Goal: Task Accomplishment & Management: Complete application form

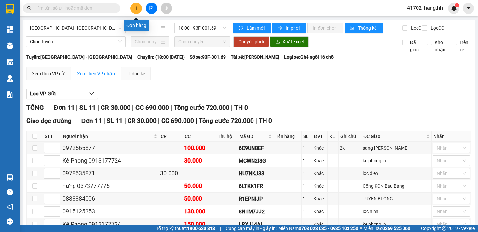
click at [135, 9] on icon "plus" at bounding box center [136, 8] width 5 height 5
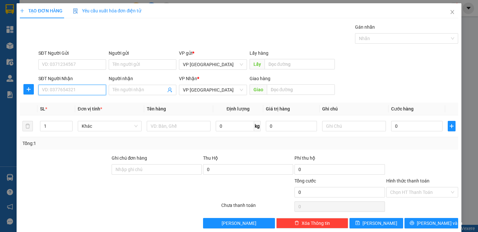
click at [81, 91] on input "SĐT Người Nhận" at bounding box center [72, 90] width 68 height 10
type input "0"
type input "0913129199"
click at [288, 94] on input "text" at bounding box center [301, 89] width 68 height 10
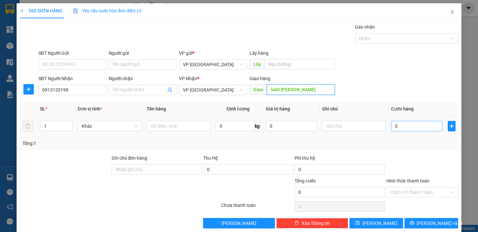
type input "lab0 [PERSON_NAME]"
click at [406, 128] on input "0" at bounding box center [416, 126] width 51 height 10
type input "3"
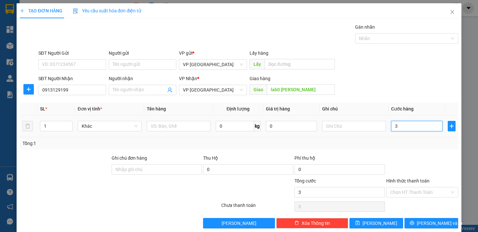
type input "30"
type input "300"
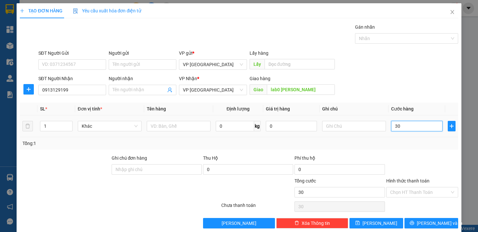
type input "300"
type input "3.000"
type input "30.000"
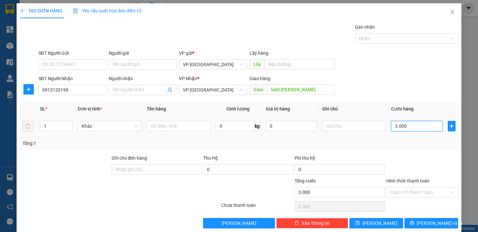
type input "30.000"
click at [379, 220] on span "[PERSON_NAME]" at bounding box center [379, 222] width 35 height 7
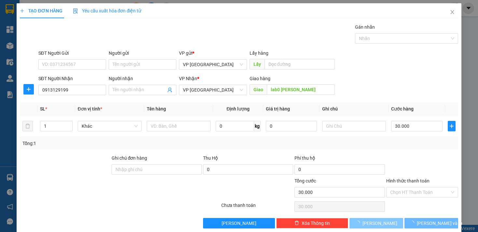
type input "0"
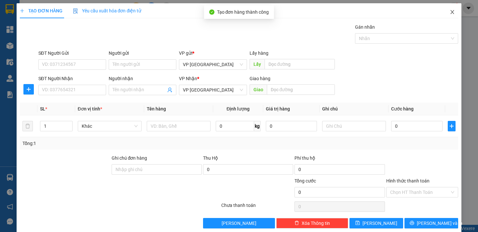
click at [450, 13] on icon "close" at bounding box center [452, 11] width 5 height 5
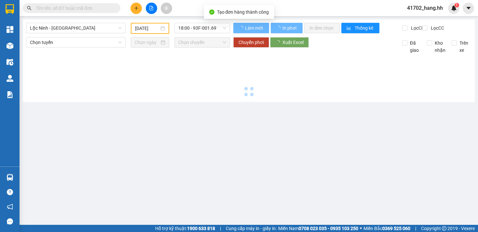
type input "[DATE]"
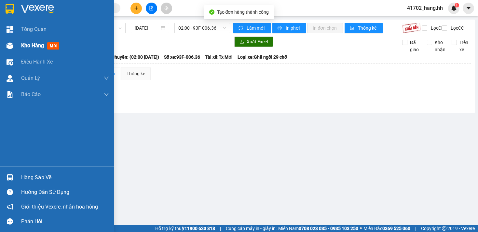
click at [9, 46] on img at bounding box center [10, 45] width 7 height 7
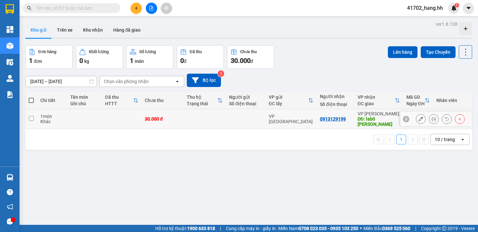
click at [141, 116] on td "30.000 đ" at bounding box center [162, 119] width 42 height 20
checkbox input "true"
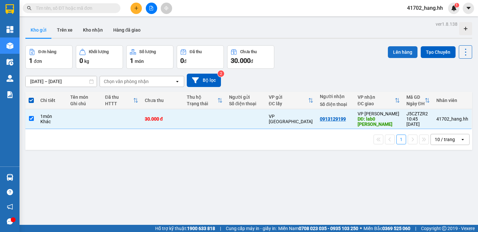
click at [393, 56] on button "Lên hàng" at bounding box center [403, 52] width 30 height 12
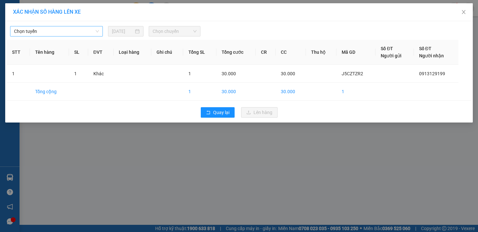
click at [99, 29] on span "Chọn tuyến" at bounding box center [56, 31] width 85 height 10
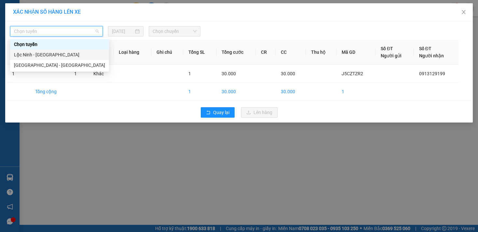
click at [60, 54] on div "Lộc Ninh - [GEOGRAPHIC_DATA]" at bounding box center [59, 54] width 91 height 7
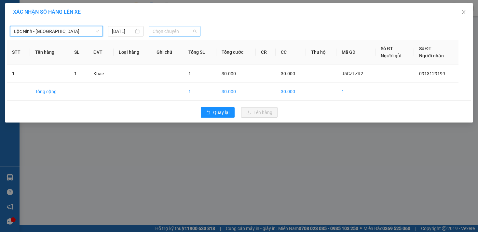
click at [168, 35] on span "Chọn chuyến" at bounding box center [175, 31] width 44 height 10
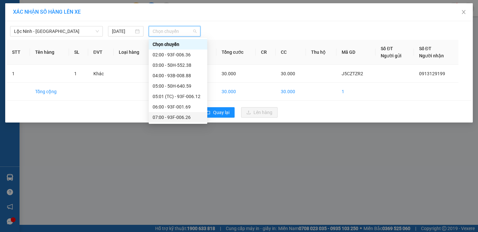
click at [193, 116] on div "07:00 - 93F-006.26" at bounding box center [178, 117] width 51 height 7
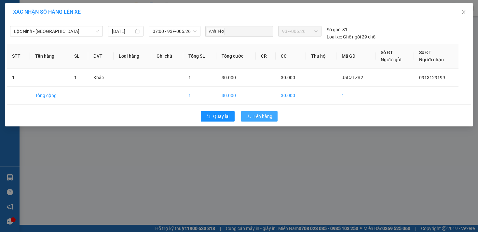
click at [255, 117] on span "Lên hàng" at bounding box center [262, 116] width 19 height 7
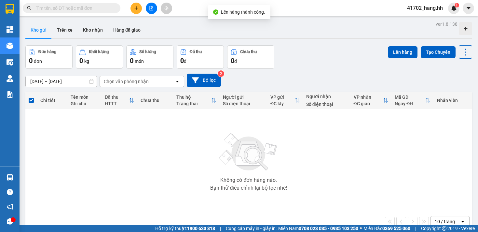
click at [137, 7] on icon "plus" at bounding box center [136, 8] width 5 height 5
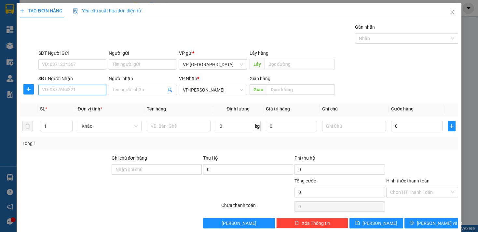
click at [73, 86] on input "SĐT Người Nhận" at bounding box center [72, 90] width 68 height 10
click at [77, 100] on div "0383434627" at bounding box center [71, 102] width 59 height 7
type input "0383434627"
type input "hon quan"
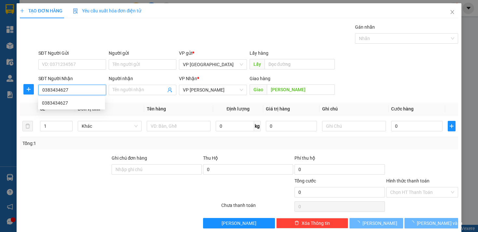
type input "60.000"
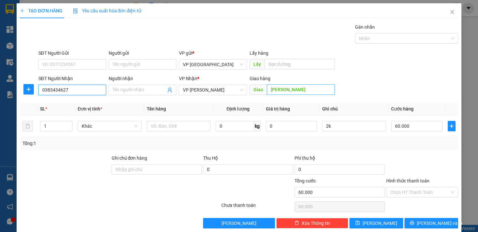
type input "0383434627"
click at [296, 89] on input "hon quan" at bounding box center [301, 89] width 68 height 10
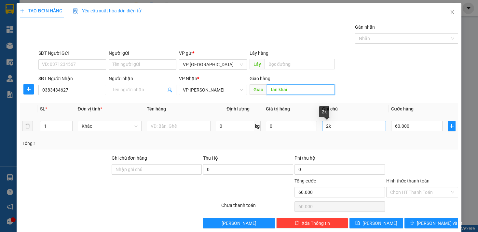
type input "tân khai"
click at [343, 125] on input "2k" at bounding box center [354, 126] width 64 height 10
type input "cuoc roi"
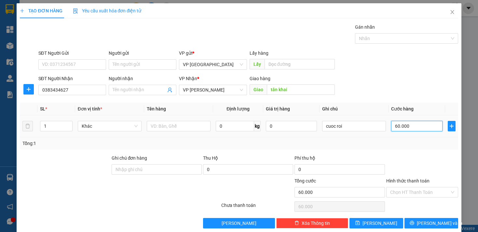
click at [392, 129] on input "60.000" at bounding box center [416, 126] width 51 height 10
click at [393, 129] on input "60.000" at bounding box center [416, 126] width 51 height 10
type input "50.000"
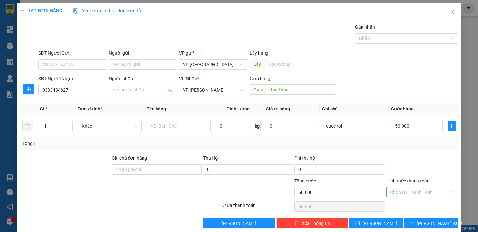
click at [398, 191] on input "Hình thức thanh toán" at bounding box center [420, 192] width 60 height 10
click at [393, 201] on div "Tại văn phòng" at bounding box center [417, 205] width 71 height 10
type input "0"
click at [389, 227] on button "[PERSON_NAME]" at bounding box center [376, 223] width 54 height 10
type input "0"
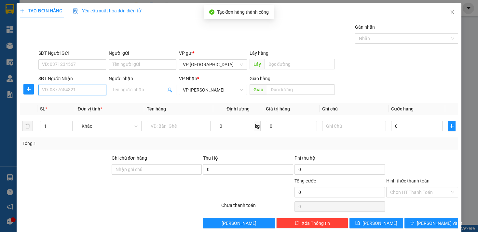
click at [99, 92] on input "SĐT Người Nhận" at bounding box center [72, 90] width 68 height 10
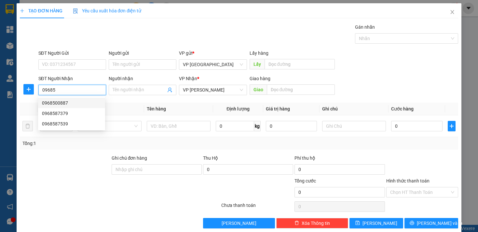
click at [92, 103] on div "0968500887" at bounding box center [71, 102] width 59 height 7
type input "0968500887"
type input "Bãi"
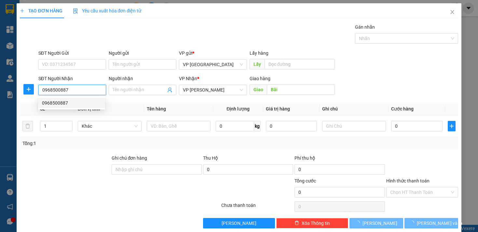
type input "30.000"
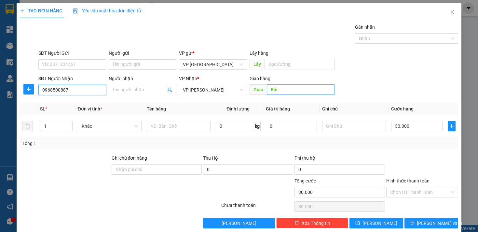
type input "0968500887"
click at [281, 92] on input "Bãi" at bounding box center [301, 89] width 68 height 10
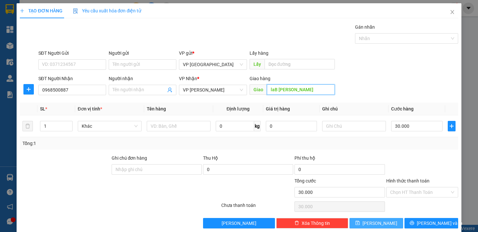
type input "laB NGỌC THỨC"
click at [370, 218] on button "[PERSON_NAME]" at bounding box center [376, 223] width 54 height 10
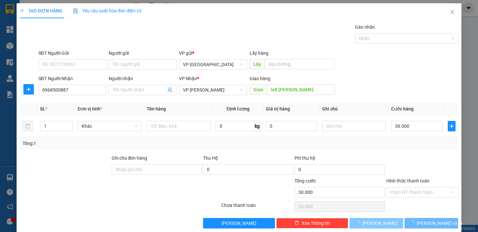
type input "0"
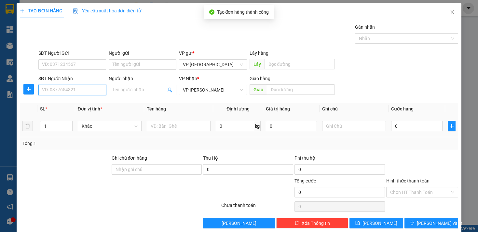
click at [83, 87] on input "SĐT Người Nhận" at bounding box center [72, 90] width 68 height 10
click at [90, 100] on div "0971223723" at bounding box center [71, 102] width 59 height 7
type input "0971223723"
type input "nk thanh nga"
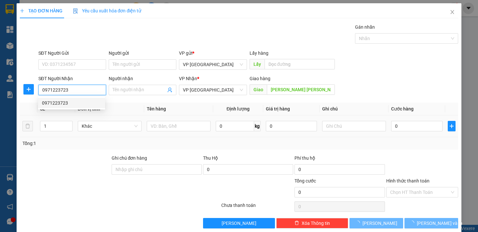
type input "30.000"
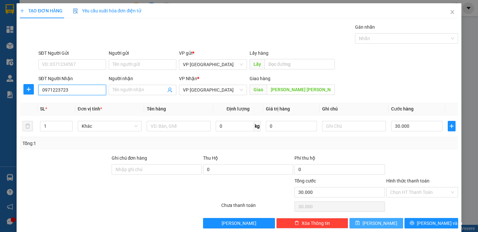
type input "0971223723"
click at [369, 224] on button "[PERSON_NAME]" at bounding box center [376, 223] width 54 height 10
type input "0"
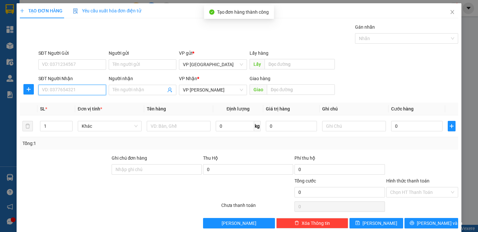
click at [94, 92] on input "SĐT Người Nhận" at bounding box center [72, 90] width 68 height 10
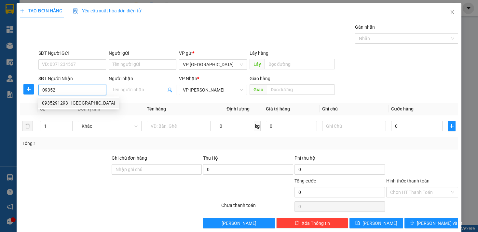
click at [86, 103] on div "0935291293 - Medic An Lộc" at bounding box center [78, 102] width 73 height 7
type input "0935291293"
type input "Medic An Lộc"
type input "MEDIC AN LỘC Bình Long"
type input "30.000"
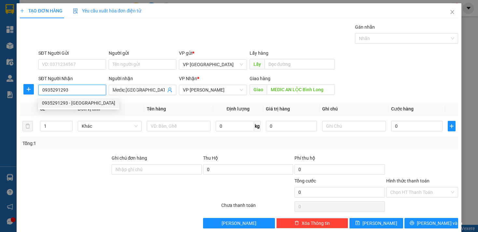
type input "30.000"
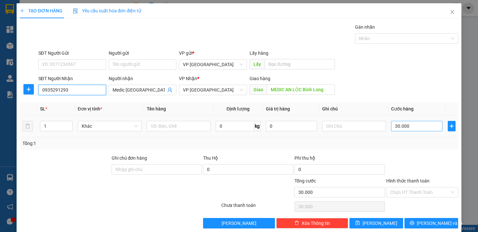
type input "0935291293"
click at [393, 129] on input "30.000" at bounding box center [416, 126] width 51 height 10
click at [393, 128] on input "30.000" at bounding box center [416, 126] width 51 height 10
type input "10.000"
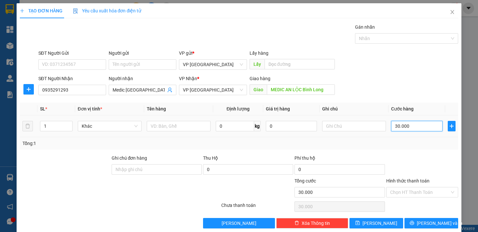
type input "10.000"
type input "150.000"
click at [358, 128] on input "text" at bounding box center [354, 126] width 64 height 10
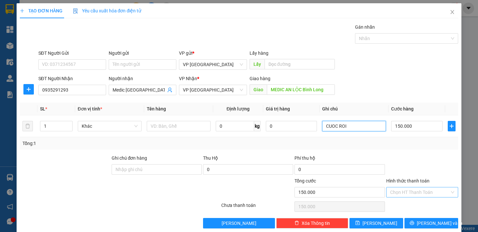
type input "CUOC ROI"
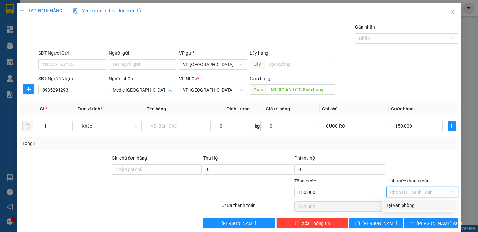
click at [403, 190] on input "Hình thức thanh toán" at bounding box center [420, 192] width 60 height 10
click at [396, 205] on div "Tại văn phòng" at bounding box center [417, 204] width 63 height 7
type input "0"
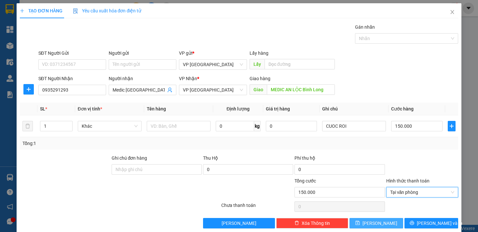
click at [392, 225] on button "[PERSON_NAME]" at bounding box center [376, 223] width 54 height 10
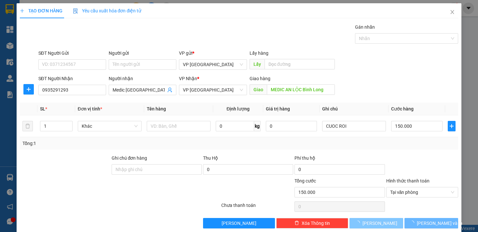
type input "0"
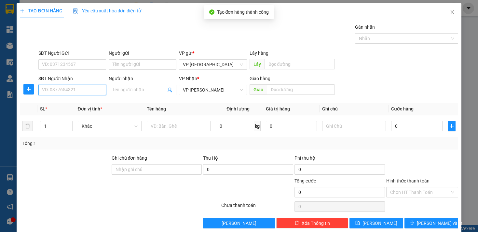
click at [98, 91] on input "SĐT Người Nhận" at bounding box center [72, 90] width 68 height 10
click at [81, 101] on div "0708555666 - Qin Qin" at bounding box center [74, 102] width 64 height 7
type input "0708555666"
type input "Qin Qin"
type input "qin qin binh long"
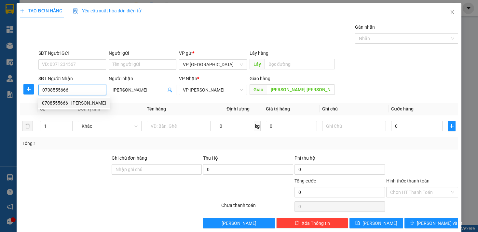
type input "100.000"
type input "0708555666"
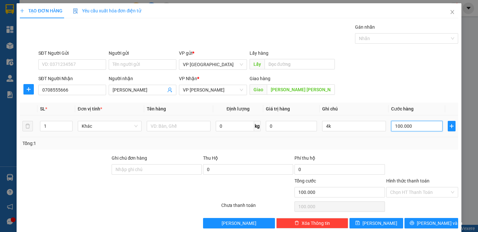
drag, startPoint x: 392, startPoint y: 126, endPoint x: 397, endPoint y: 127, distance: 5.4
click at [397, 127] on input "100.000" at bounding box center [416, 126] width 51 height 10
type input "40.000"
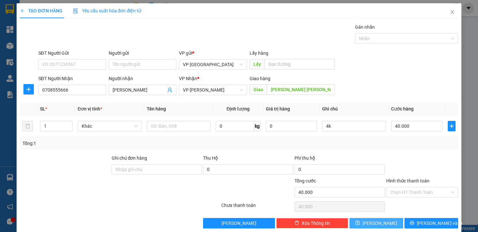
click at [382, 225] on button "[PERSON_NAME]" at bounding box center [376, 223] width 54 height 10
type input "0"
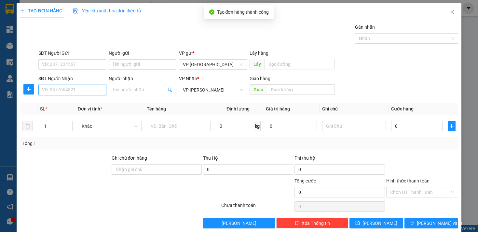
click at [81, 87] on input "SĐT Người Nhận" at bounding box center [72, 90] width 68 height 10
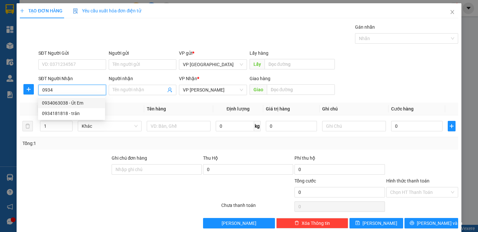
click at [84, 101] on div "0934063038 - Út Em" at bounding box center [71, 102] width 59 height 7
type input "0934063038"
type input "Út Em"
type input "loc ninh"
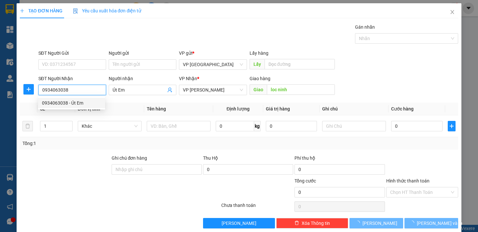
type input "50.000"
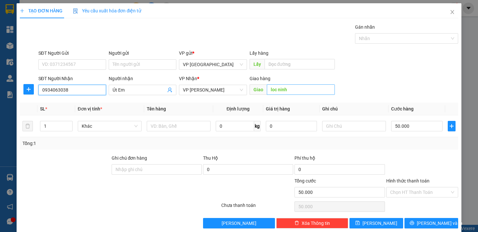
type input "0934063038"
click at [300, 93] on input "loc ninh" at bounding box center [301, 89] width 68 height 10
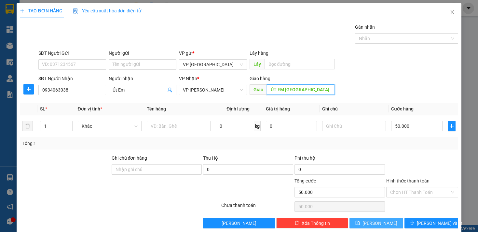
type input "ÚT EM LOC NINH"
click at [371, 224] on button "[PERSON_NAME]" at bounding box center [376, 223] width 54 height 10
type input "0"
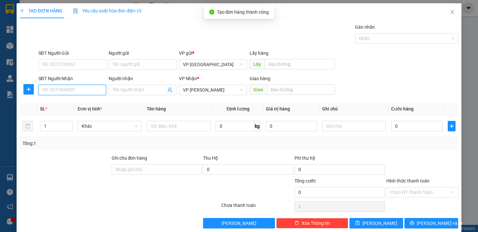
click at [67, 92] on input "SĐT Người Nhận" at bounding box center [72, 90] width 68 height 10
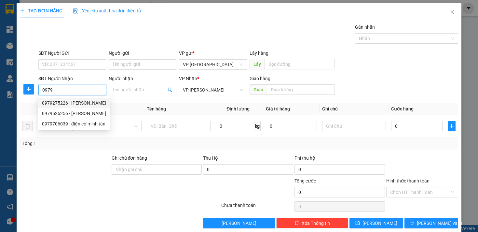
click at [69, 103] on div "0979275226 - Hoàng Thi" at bounding box center [74, 102] width 64 height 7
type input "0979275226"
type input "Hoàng Thi"
type input "hoang thi"
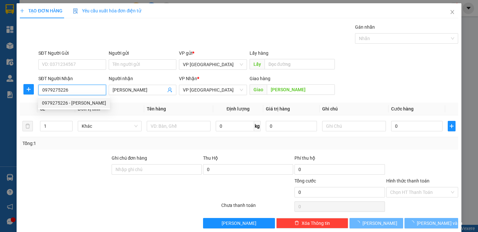
type input "100.000"
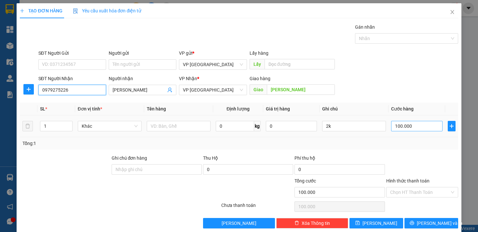
type input "0979275226"
click at [396, 126] on input "100.000" at bounding box center [416, 126] width 51 height 10
type input "40.000"
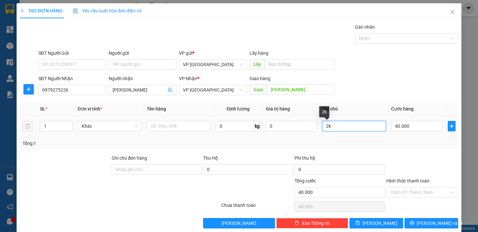
click at [358, 121] on input "2k" at bounding box center [354, 126] width 64 height 10
click at [353, 128] on input "2k" at bounding box center [354, 126] width 64 height 10
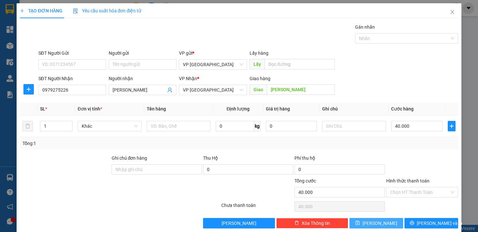
click at [360, 222] on icon "save" at bounding box center [357, 222] width 5 height 5
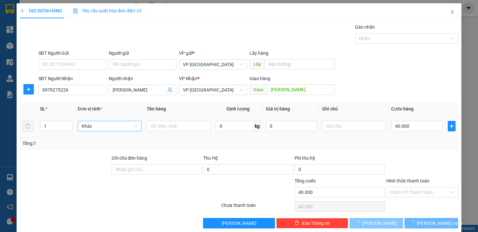
type input "0"
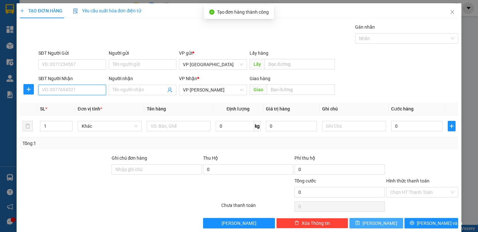
click at [50, 88] on input "SĐT Người Nhận" at bounding box center [72, 90] width 68 height 10
type input "0967546138"
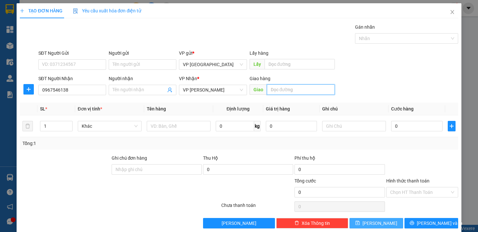
click at [313, 89] on input "text" at bounding box center [301, 89] width 68 height 10
type input "THU PHÍ CHƠN THÀNH"
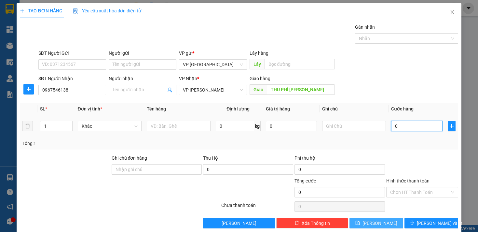
click at [398, 129] on input "0" at bounding box center [416, 126] width 51 height 10
type input "5"
type input "50"
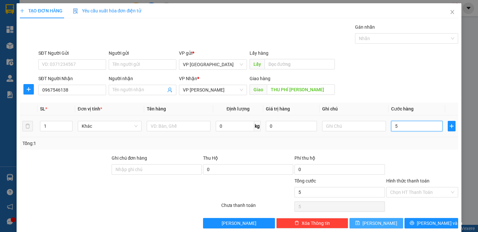
type input "50"
type input "500"
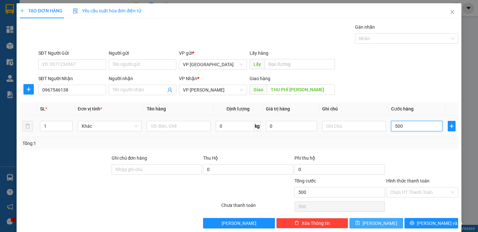
type input "5.000"
type input "50.000"
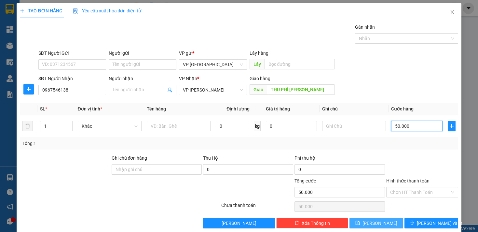
type input "50.000"
drag, startPoint x: 386, startPoint y: 221, endPoint x: 383, endPoint y: 224, distance: 5.1
click at [386, 221] on button "[PERSON_NAME]" at bounding box center [376, 223] width 54 height 10
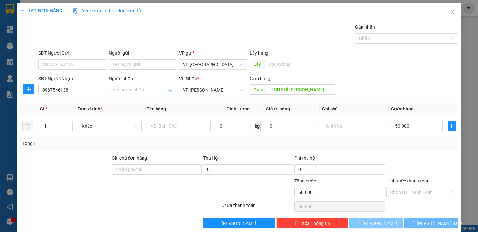
type input "0"
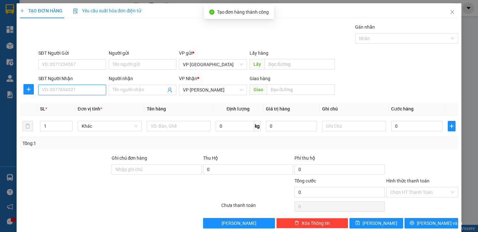
click at [101, 92] on input "SĐT Người Nhận" at bounding box center [72, 90] width 68 height 10
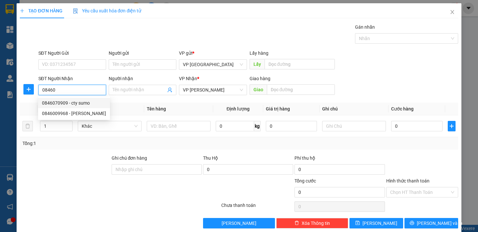
click at [93, 103] on div "0846070909 - cty sumo" at bounding box center [74, 102] width 64 height 7
type input "0846070909"
type input "cty sumo"
type input "chon thanh"
type input "50.000"
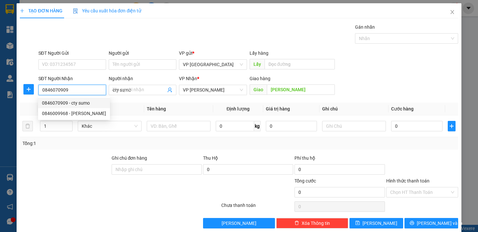
type input "50.000"
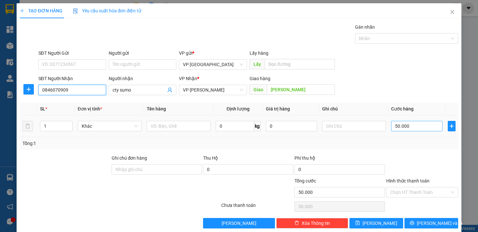
type input "0846070909"
click at [395, 127] on input "50.000" at bounding box center [416, 126] width 51 height 10
type input "10.000"
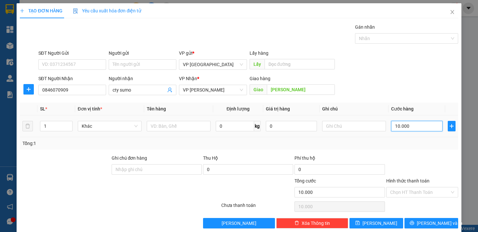
type input "100.000"
click at [337, 129] on input "text" at bounding box center [354, 126] width 64 height 10
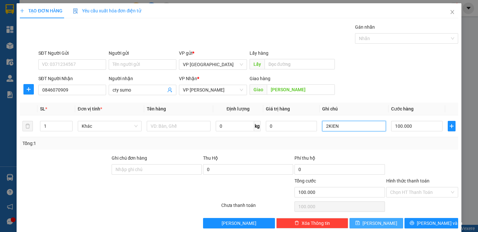
type input "2KIEN"
click at [378, 222] on span "[PERSON_NAME]" at bounding box center [379, 222] width 35 height 7
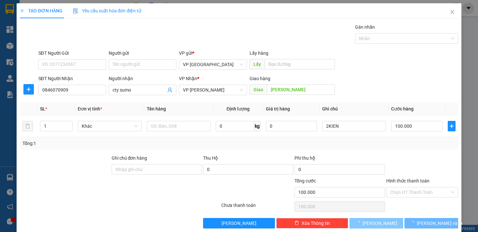
type input "0"
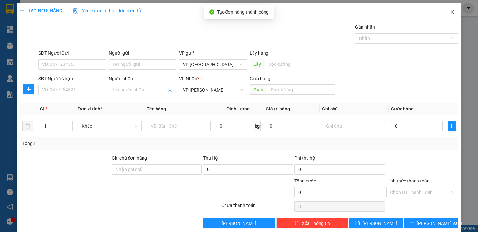
click at [450, 12] on icon "close" at bounding box center [452, 11] width 5 height 5
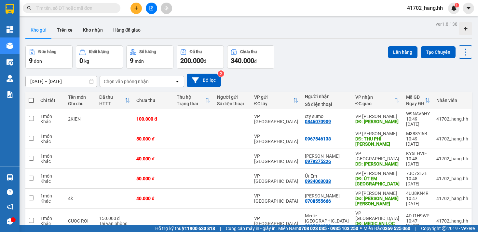
click at [31, 98] on span at bounding box center [31, 100] width 5 height 5
click at [31, 97] on input "checkbox" at bounding box center [31, 97] width 0 height 0
checkbox input "true"
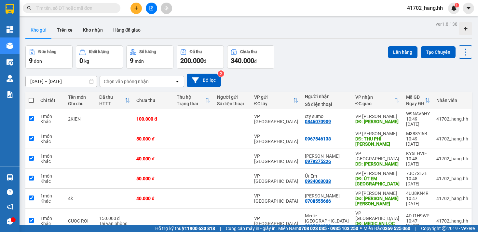
checkbox input "true"
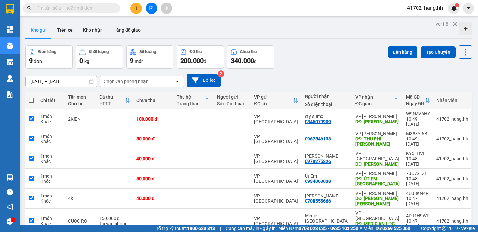
checkbox input "true"
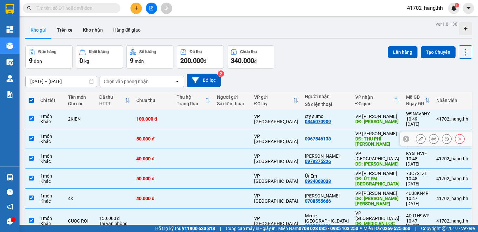
scroll to position [91, 0]
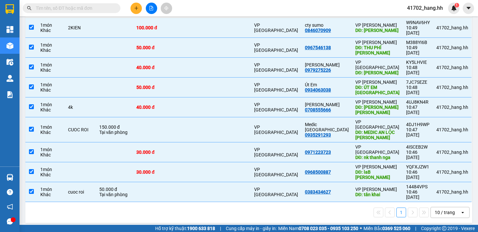
click at [442, 209] on div "10 / trang" at bounding box center [445, 212] width 20 height 7
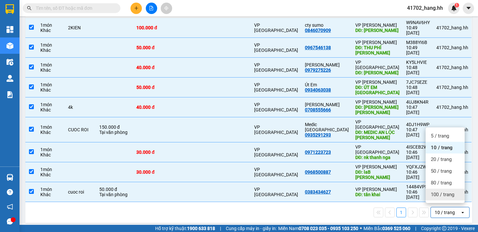
click at [440, 196] on span "100 / trang" at bounding box center [442, 194] width 23 height 7
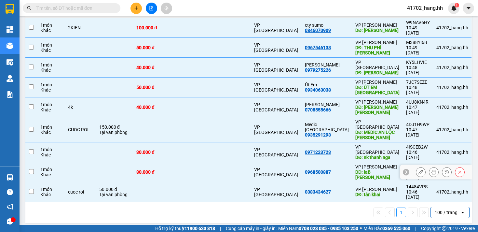
checkbox input "false"
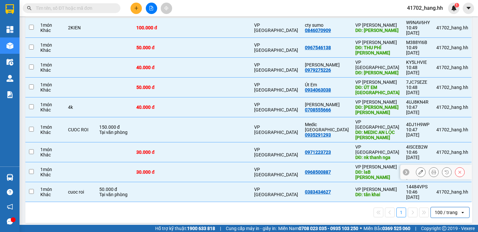
checkbox input "false"
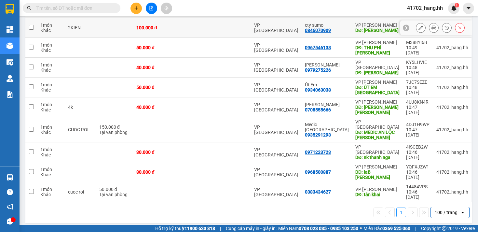
click at [32, 28] on input "checkbox" at bounding box center [31, 27] width 5 height 5
checkbox input "true"
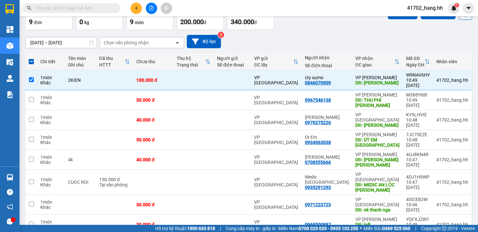
scroll to position [0, 0]
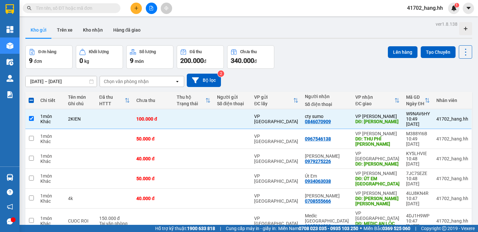
click at [30, 100] on span at bounding box center [31, 100] width 5 height 5
click at [31, 97] on input "checkbox" at bounding box center [31, 97] width 0 height 0
checkbox input "true"
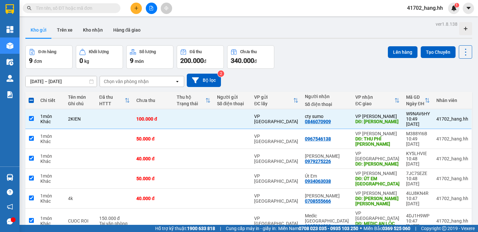
checkbox input "true"
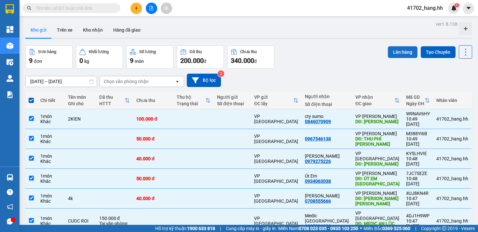
click at [392, 54] on button "Lên hàng" at bounding box center [403, 52] width 30 height 12
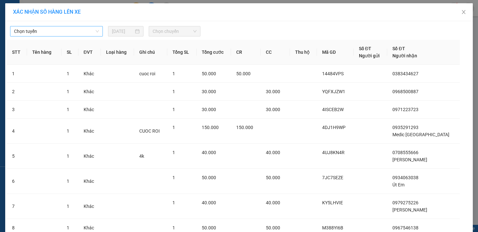
click at [54, 28] on span "Chọn tuyến" at bounding box center [56, 31] width 85 height 10
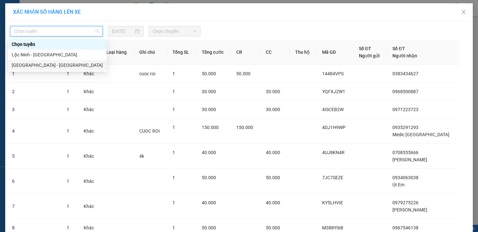
click at [43, 64] on div "[GEOGRAPHIC_DATA] - [GEOGRAPHIC_DATA]" at bounding box center [57, 64] width 91 height 7
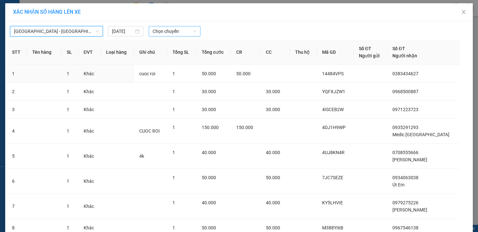
click at [176, 34] on span "Chọn chuyến" at bounding box center [175, 31] width 44 height 10
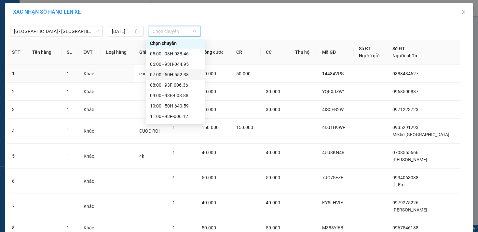
scroll to position [1, 0]
click at [190, 104] on div "10:00 - 50H-640.59" at bounding box center [175, 105] width 51 height 7
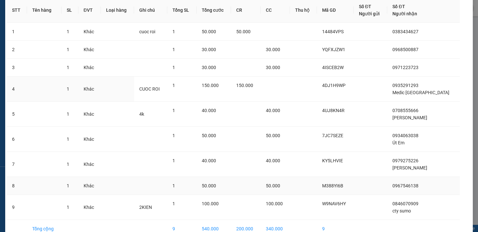
scroll to position [81, 0]
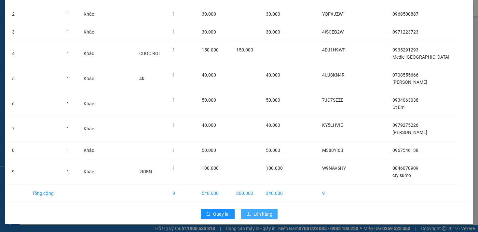
click at [271, 210] on button "Lên hàng" at bounding box center [259, 214] width 36 height 10
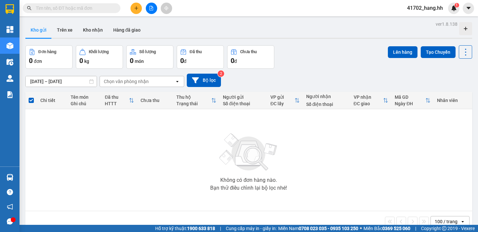
click at [149, 5] on button at bounding box center [151, 8] width 11 height 11
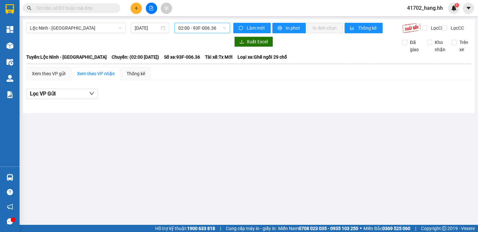
click at [202, 30] on span "02:00 - 93F-006.36" at bounding box center [202, 28] width 48 height 10
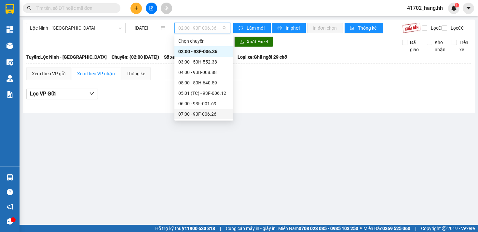
click at [211, 118] on div "07:00 - 93F-006.26" at bounding box center [203, 114] width 59 height 10
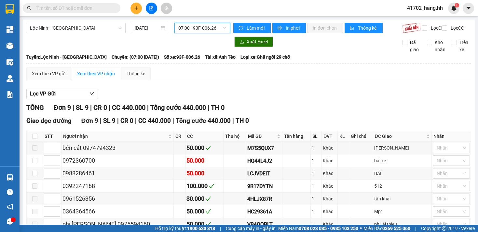
click at [185, 26] on span "07:00 - 93F-006.26" at bounding box center [202, 28] width 48 height 10
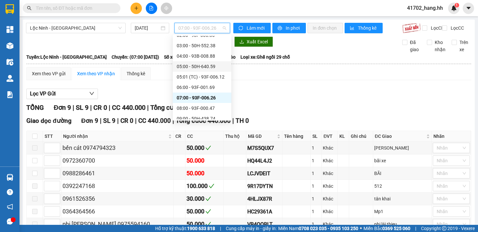
scroll to position [19, 0]
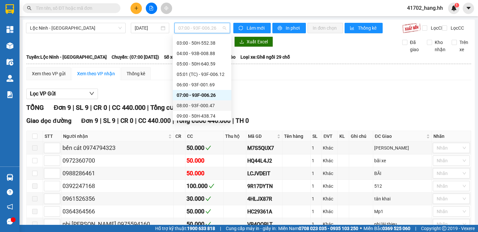
click at [201, 107] on div "08:00 - 93F-000.47" at bounding box center [202, 105] width 51 height 7
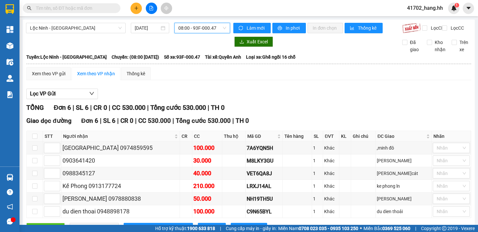
click at [195, 30] on span "08:00 - 93F-000.47" at bounding box center [202, 28] width 48 height 10
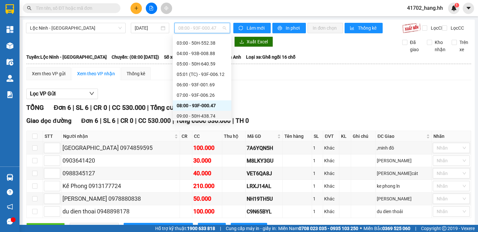
click at [206, 118] on div "09:00 - 50H-438.74" at bounding box center [202, 115] width 51 height 7
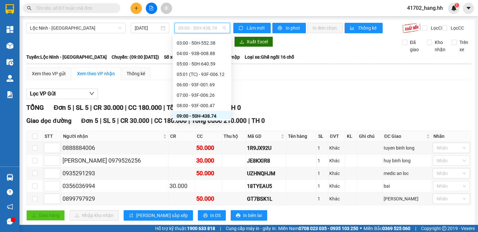
click at [213, 25] on span "09:00 - 50H-438.74" at bounding box center [202, 28] width 48 height 10
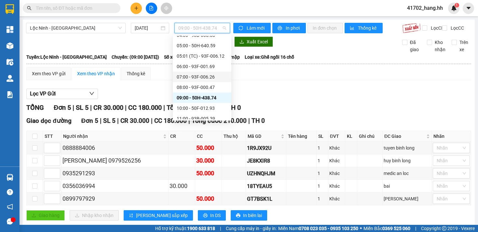
scroll to position [37, 0]
click at [209, 105] on div "10:00 - 50F-012.93" at bounding box center [202, 107] width 51 height 7
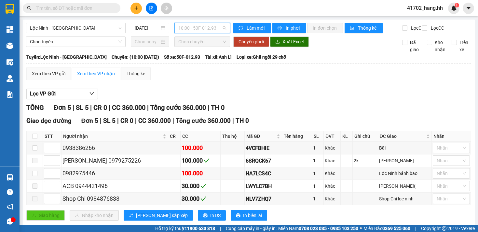
click at [200, 26] on span "10:00 - 50F-012.93" at bounding box center [202, 28] width 48 height 10
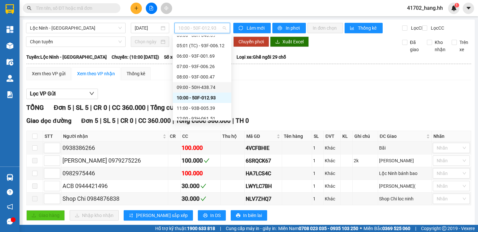
scroll to position [48, 0]
click at [207, 108] on div "11:00 - 93B-005.39" at bounding box center [202, 107] width 51 height 7
